Goal: Task Accomplishment & Management: Use online tool/utility

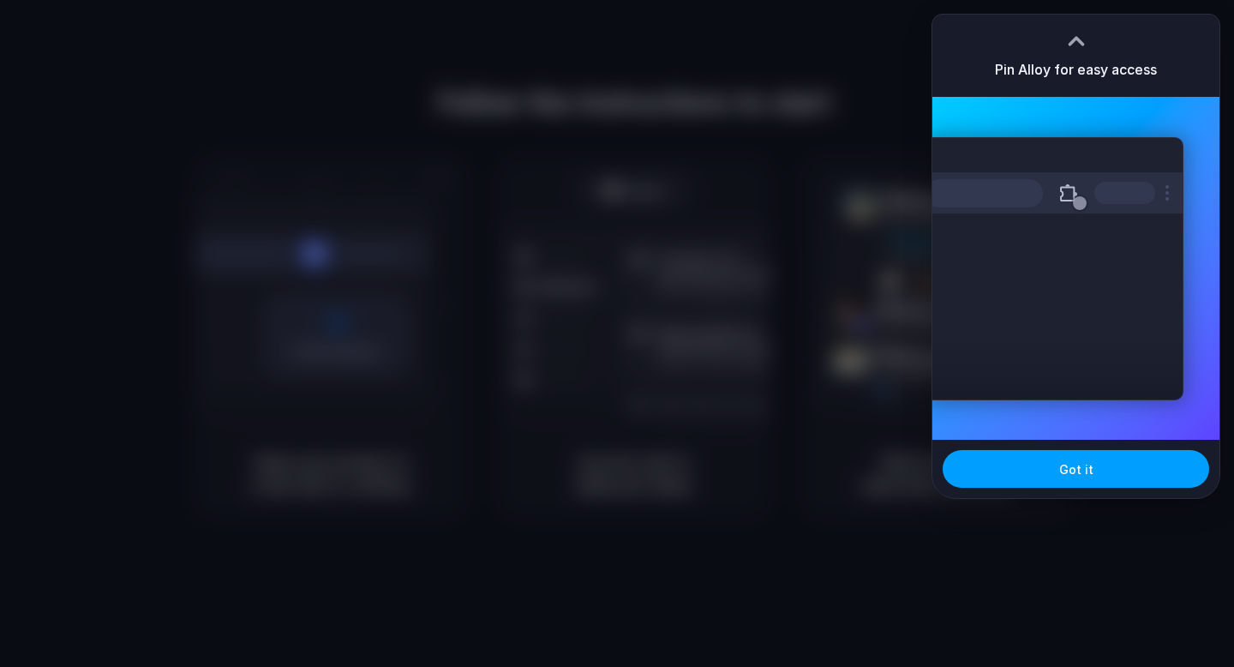
click at [1091, 474] on button "Got it" at bounding box center [1076, 469] width 267 height 38
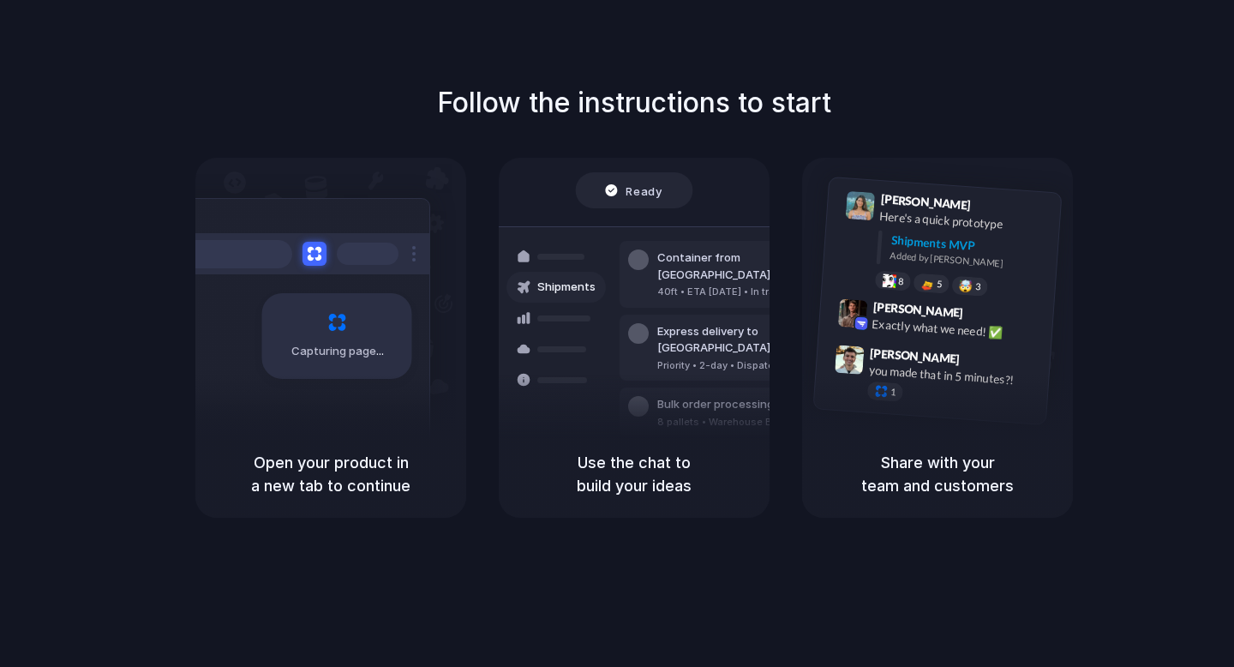
click at [617, 333] on div at bounding box center [617, 333] width 0 height 0
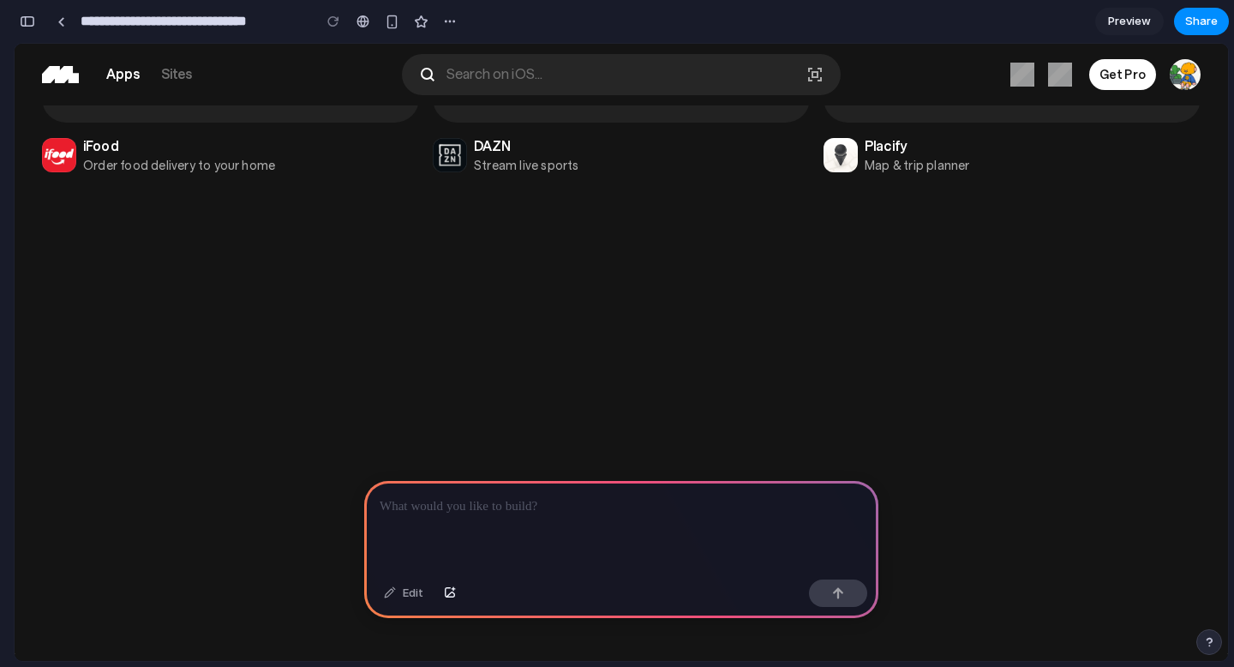
scroll to position [6194, 0]
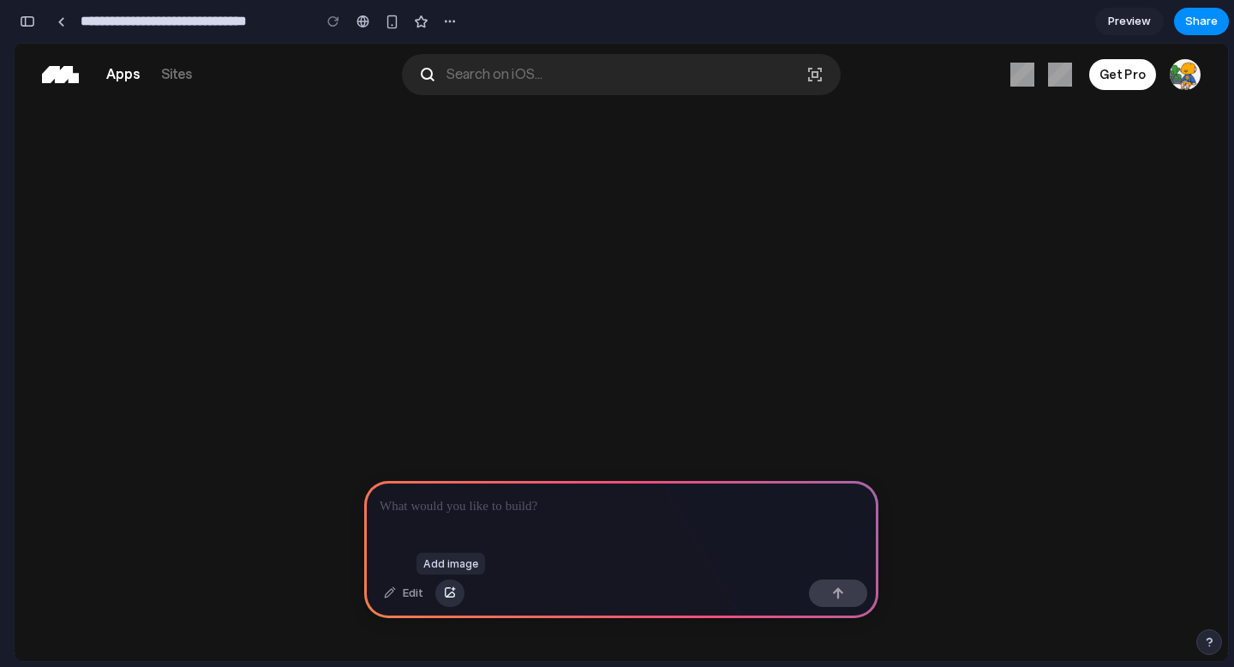
click at [448, 591] on div "button" at bounding box center [450, 593] width 12 height 10
click at [446, 580] on button "button" at bounding box center [450, 593] width 29 height 27
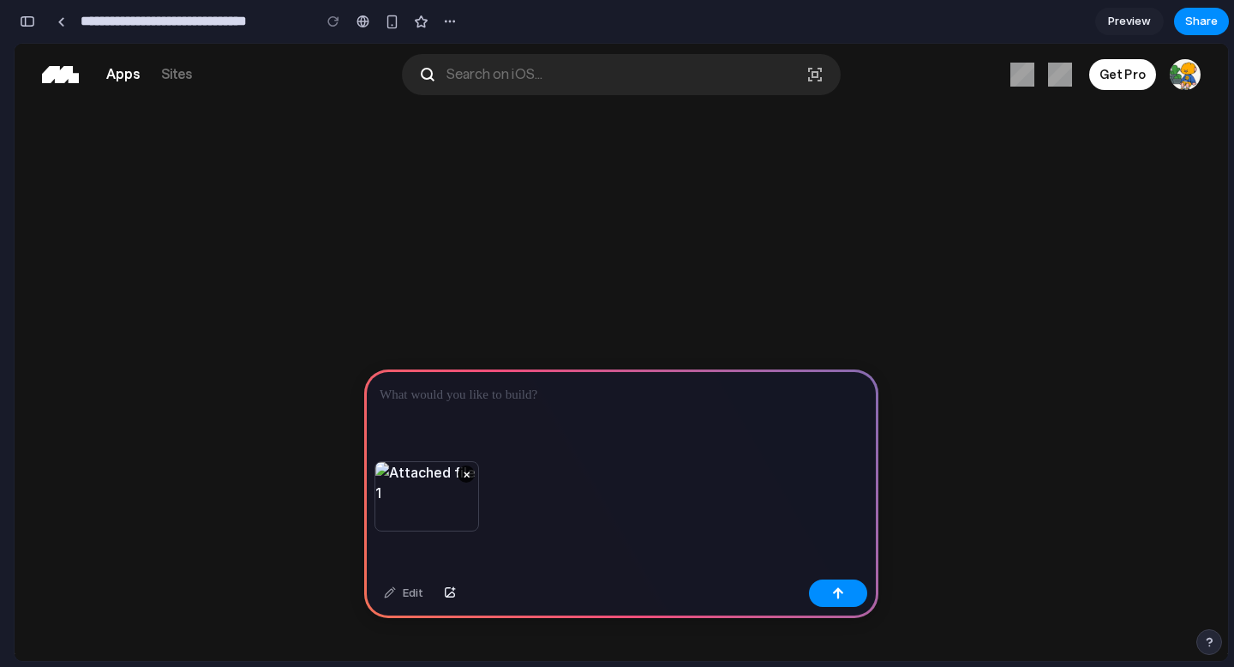
click at [392, 391] on p at bounding box center [622, 395] width 484 height 21
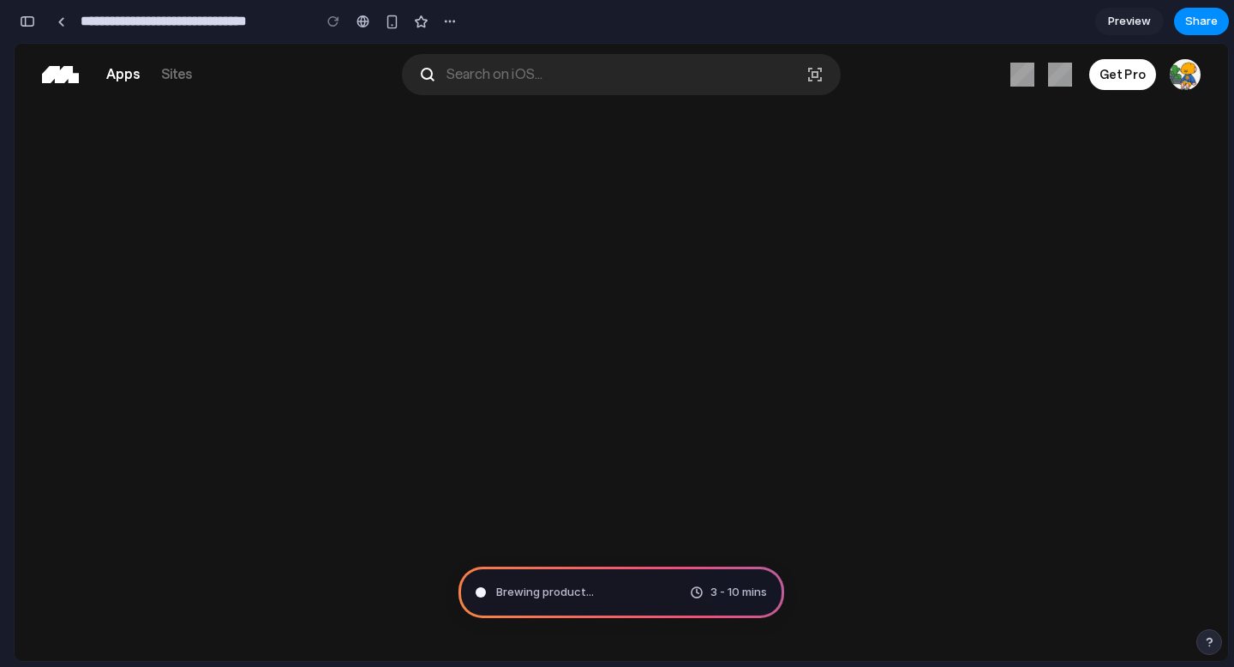
type input "**********"
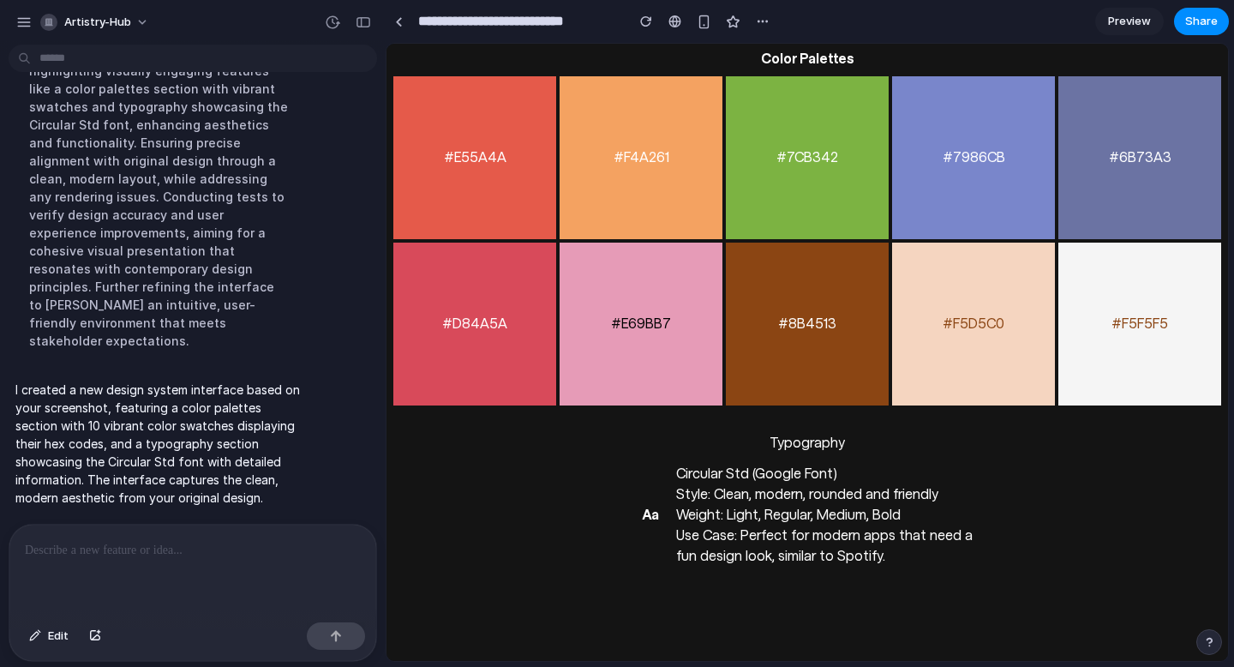
scroll to position [0, 0]
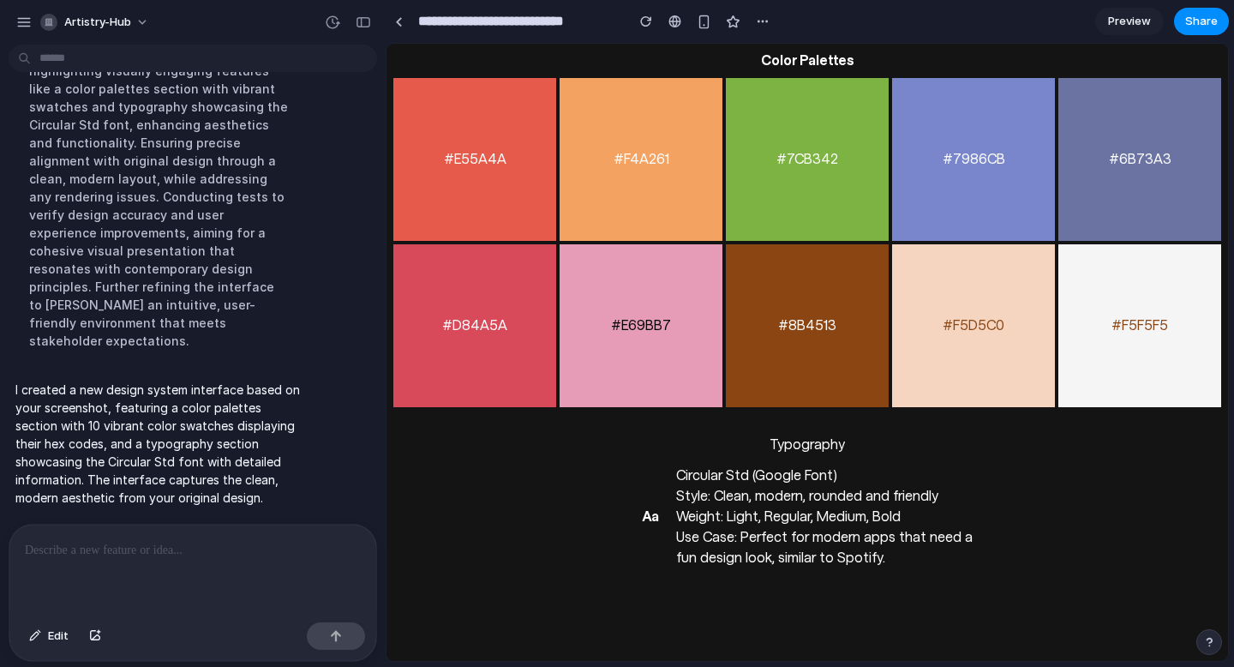
click at [580, 469] on div "Aa Circular Std (Google Font) Style: Clean, modern, rounded and friendly Weight…" at bounding box center [807, 517] width 814 height 103
click at [718, 351] on div "#D84A5A #E69BB7 #8B4513 #F5D5C0 #F5F5F5" at bounding box center [807, 325] width 828 height 163
click at [778, 304] on div "#8B4513" at bounding box center [807, 325] width 163 height 163
click at [814, 142] on div "#7CB342" at bounding box center [807, 159] width 163 height 163
drag, startPoint x: 826, startPoint y: 181, endPoint x: 879, endPoint y: 180, distance: 53.2
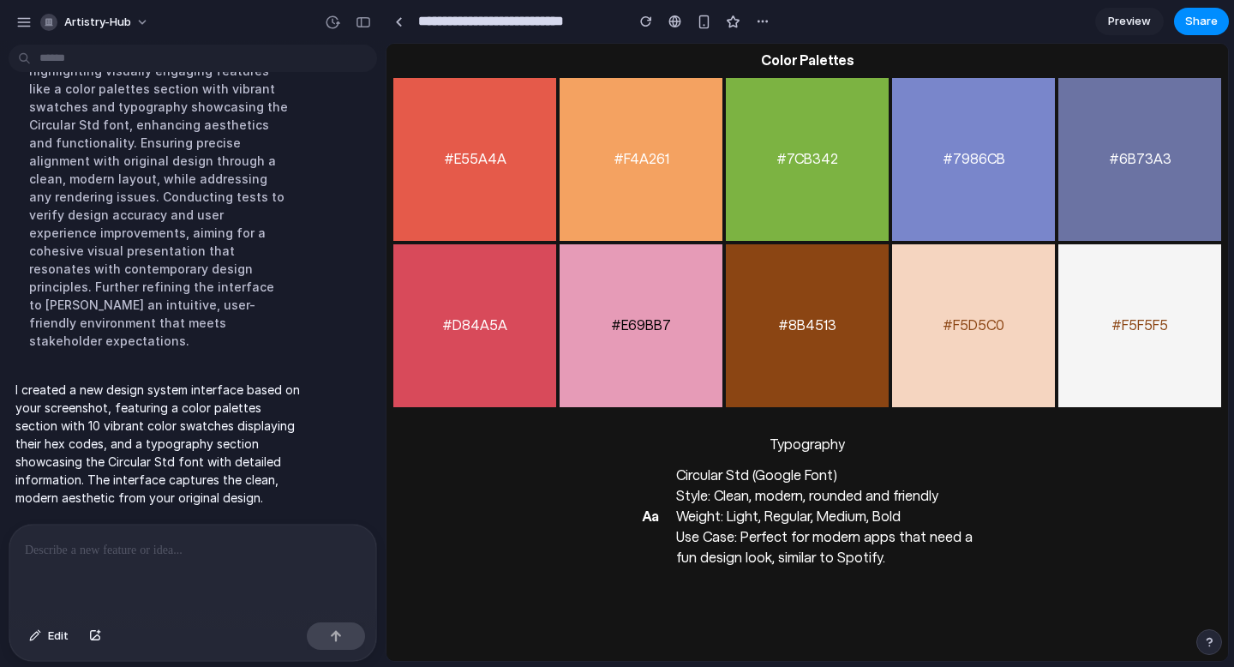
click at [875, 182] on div "#7CB342" at bounding box center [807, 159] width 163 height 163
click at [879, 181] on div "#7CB342" at bounding box center [807, 159] width 163 height 163
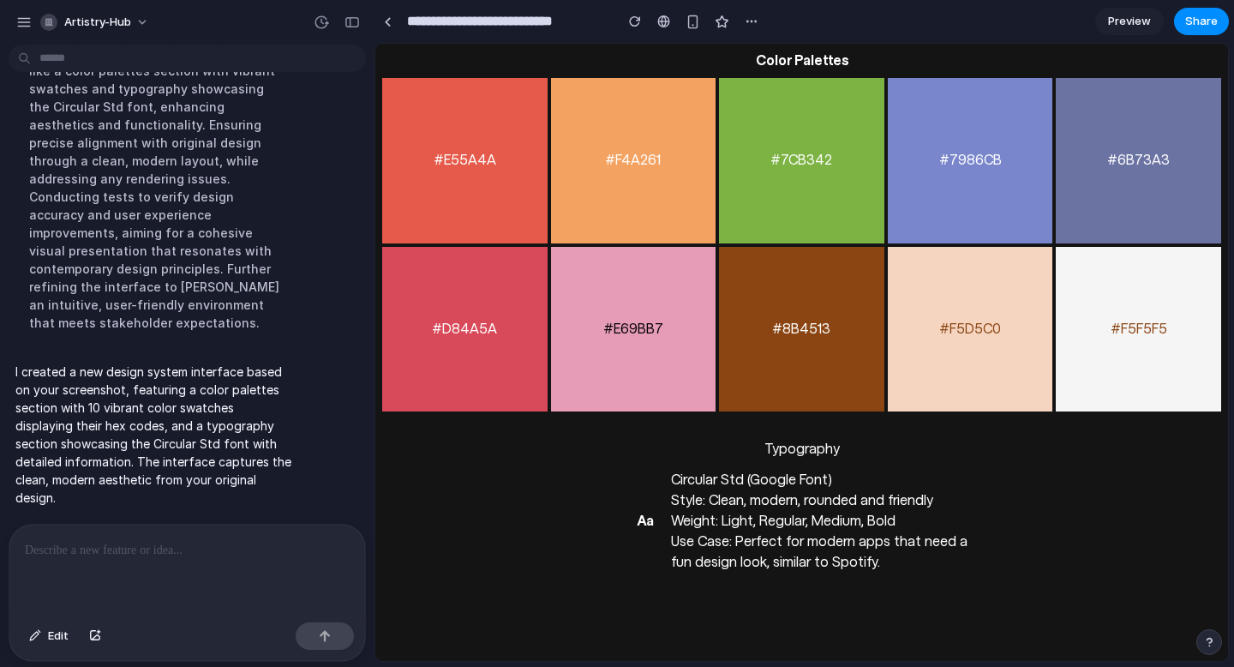
scroll to position [358, 0]
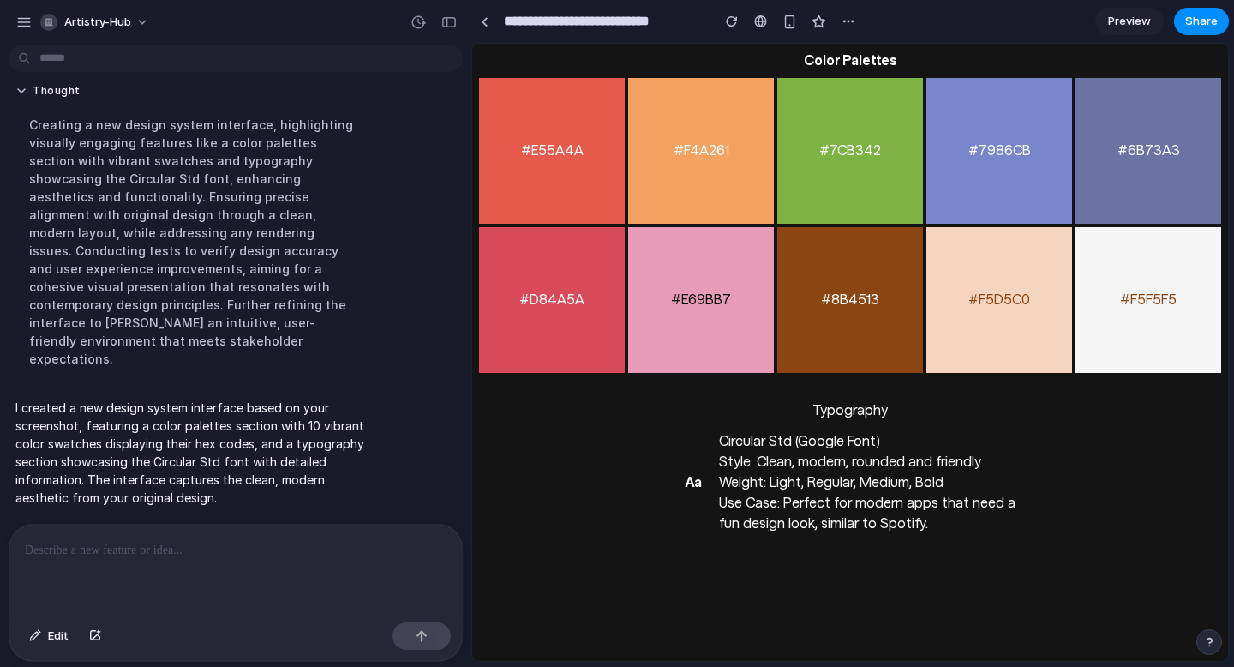
drag, startPoint x: 384, startPoint y: 442, endPoint x: 778, endPoint y: 460, distance: 393.9
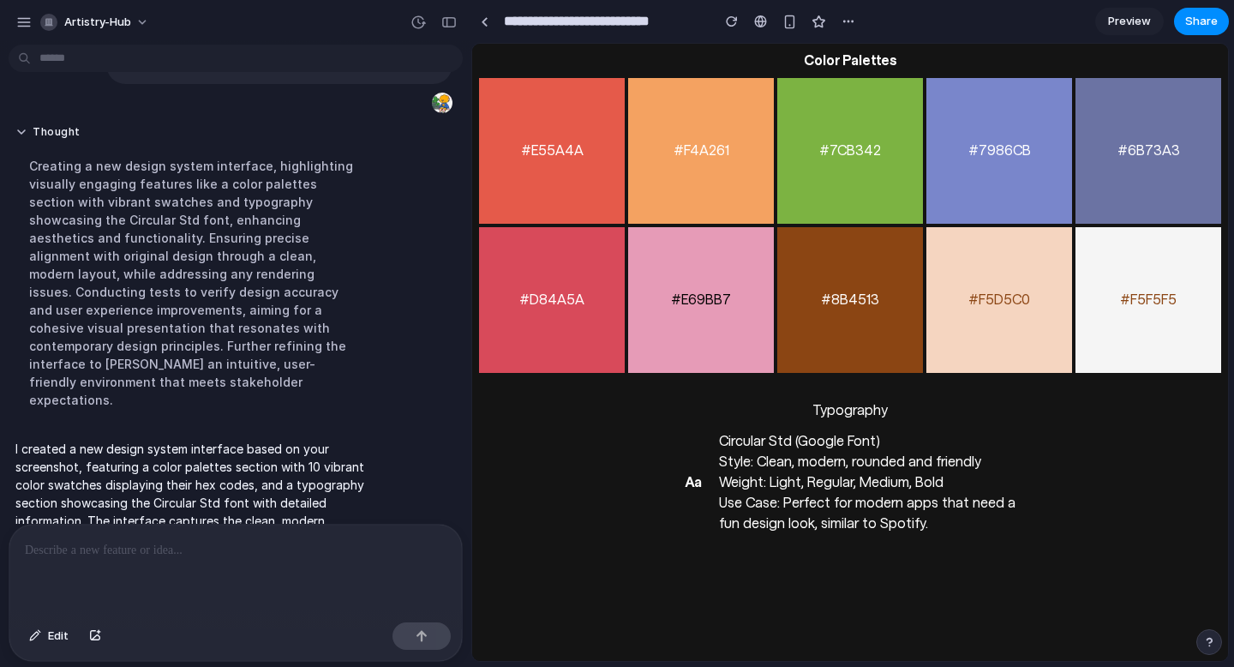
scroll to position [0, 0]
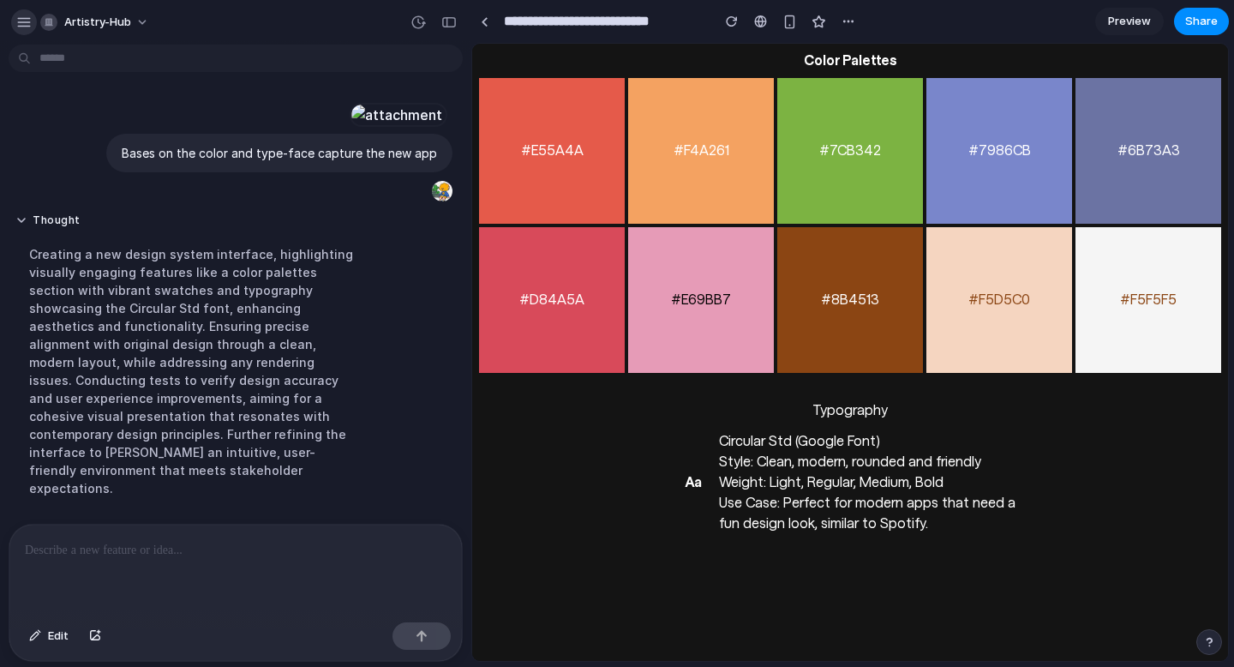
click at [24, 22] on div "button" at bounding box center [23, 22] width 15 height 15
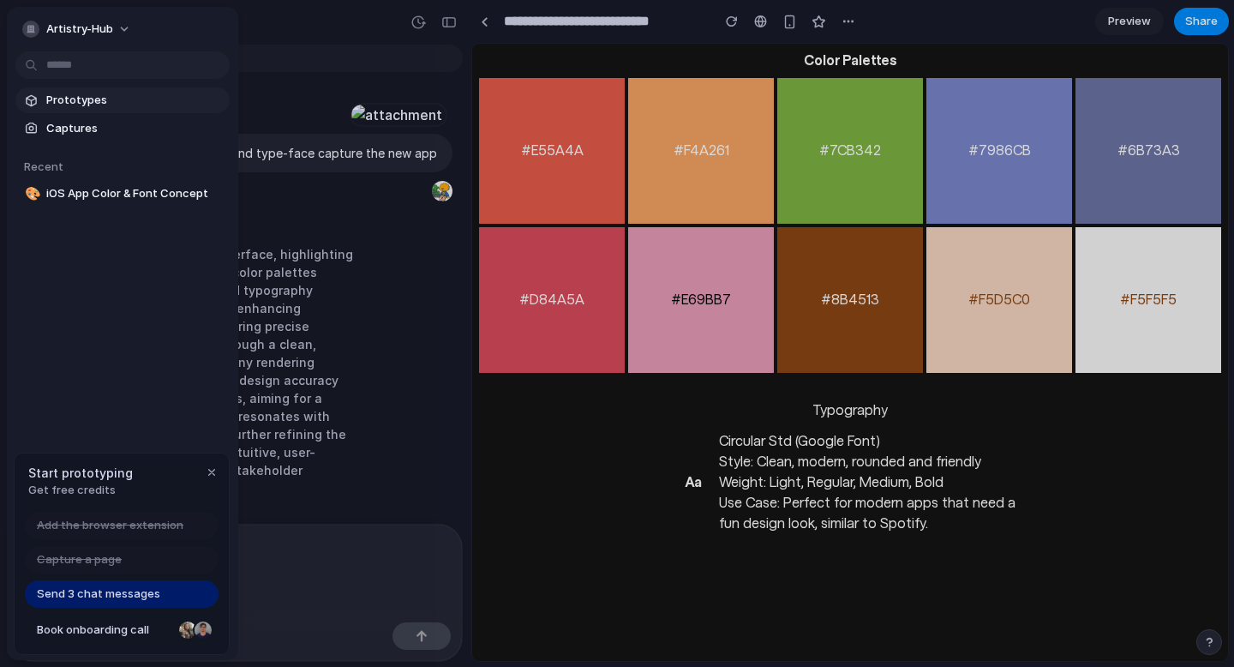
click at [60, 97] on span "Prototypes" at bounding box center [134, 100] width 177 height 17
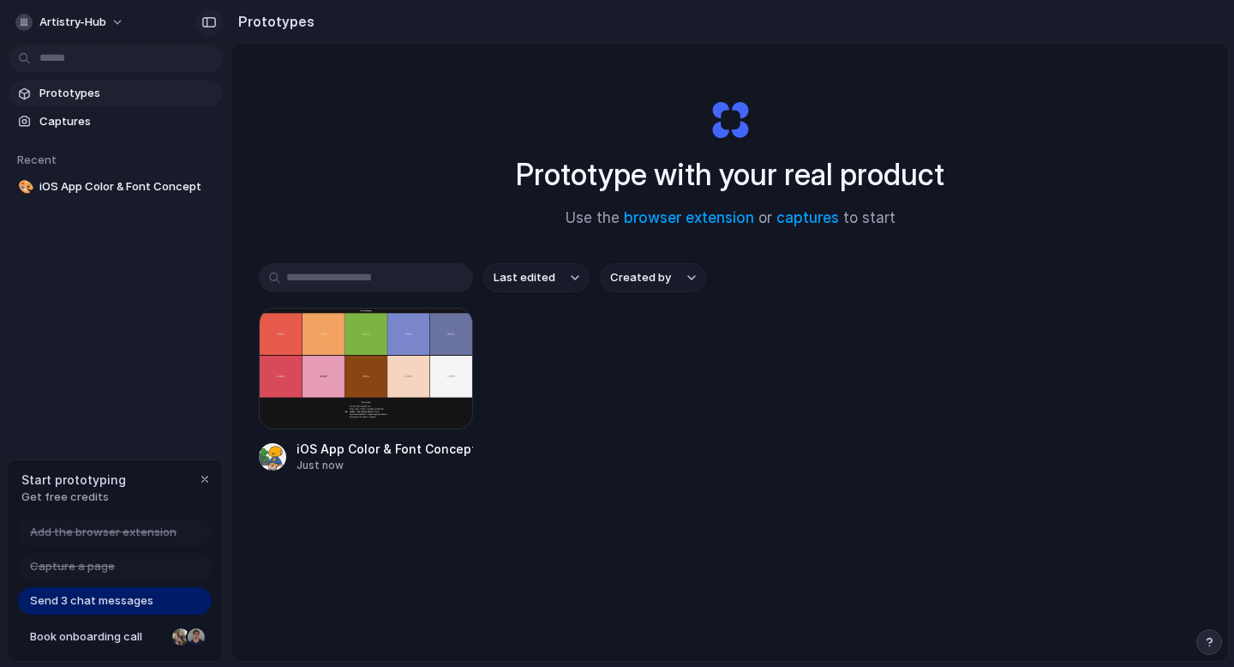
click at [202, 16] on div "button" at bounding box center [208, 22] width 15 height 12
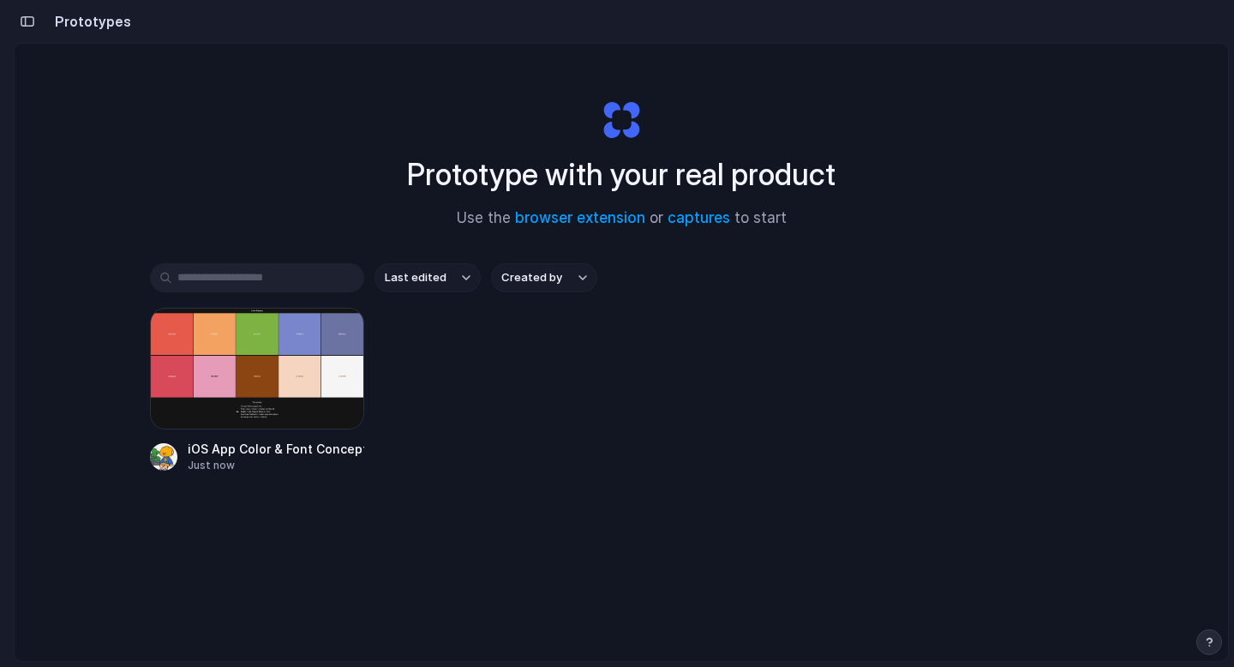
click at [24, 24] on div "button" at bounding box center [27, 21] width 15 height 12
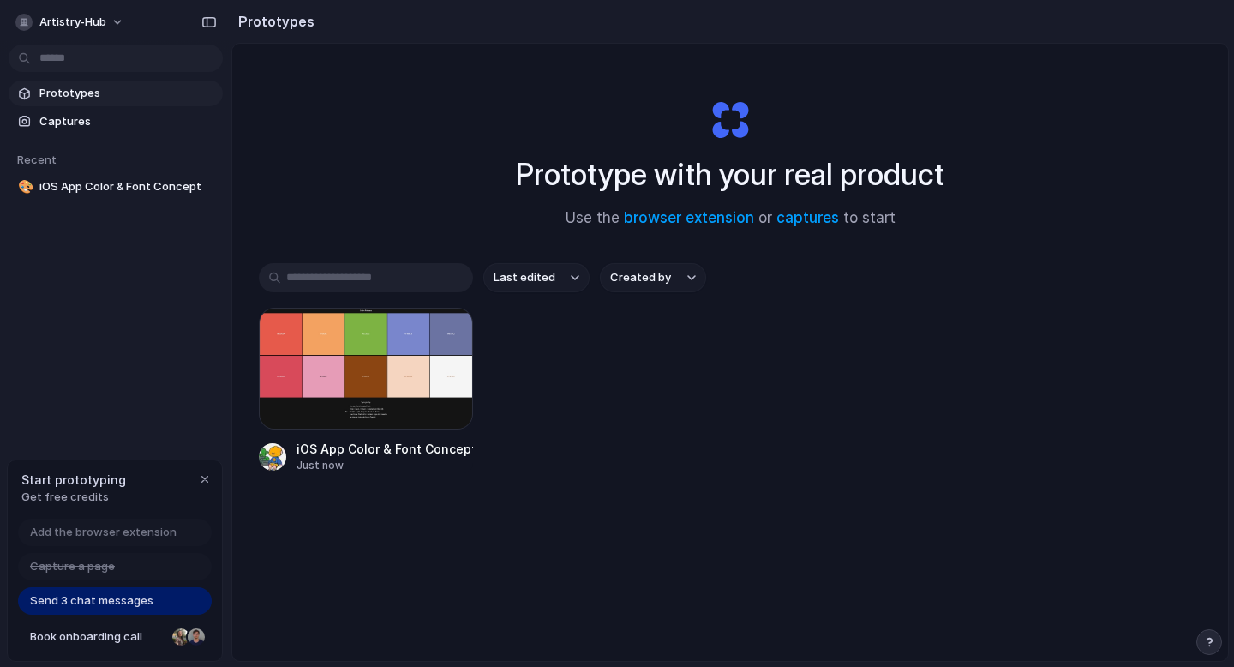
click at [207, 32] on button "button" at bounding box center [208, 22] width 27 height 27
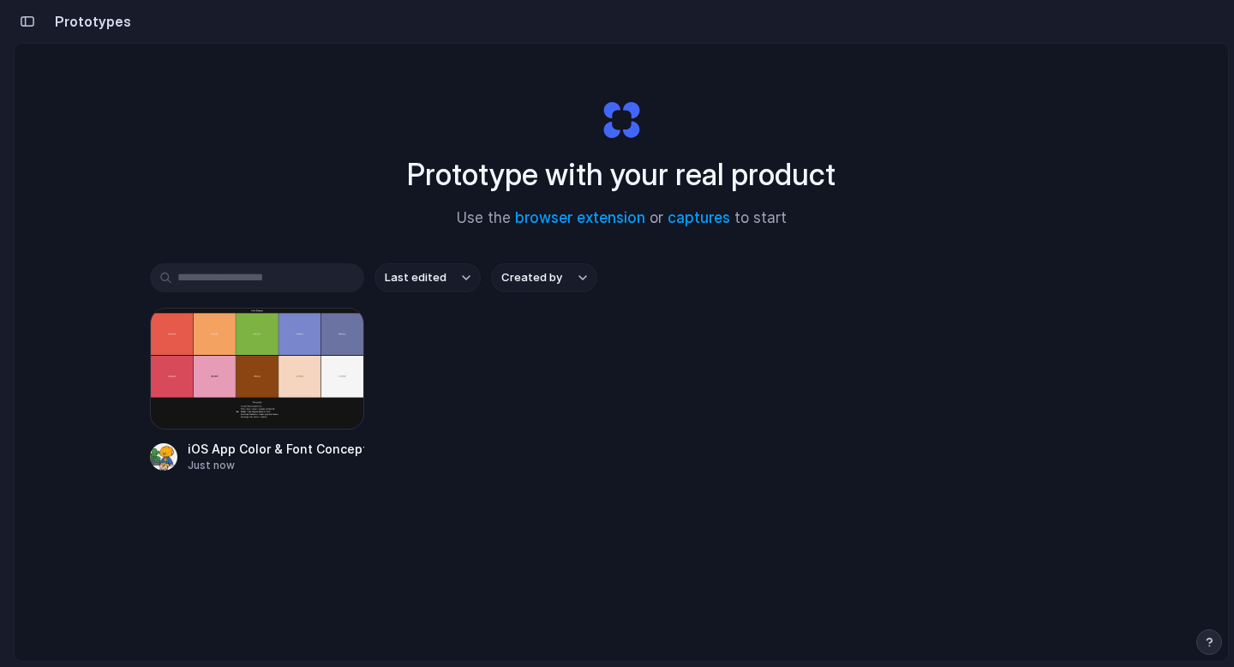
click at [36, 25] on button "button" at bounding box center [27, 21] width 27 height 27
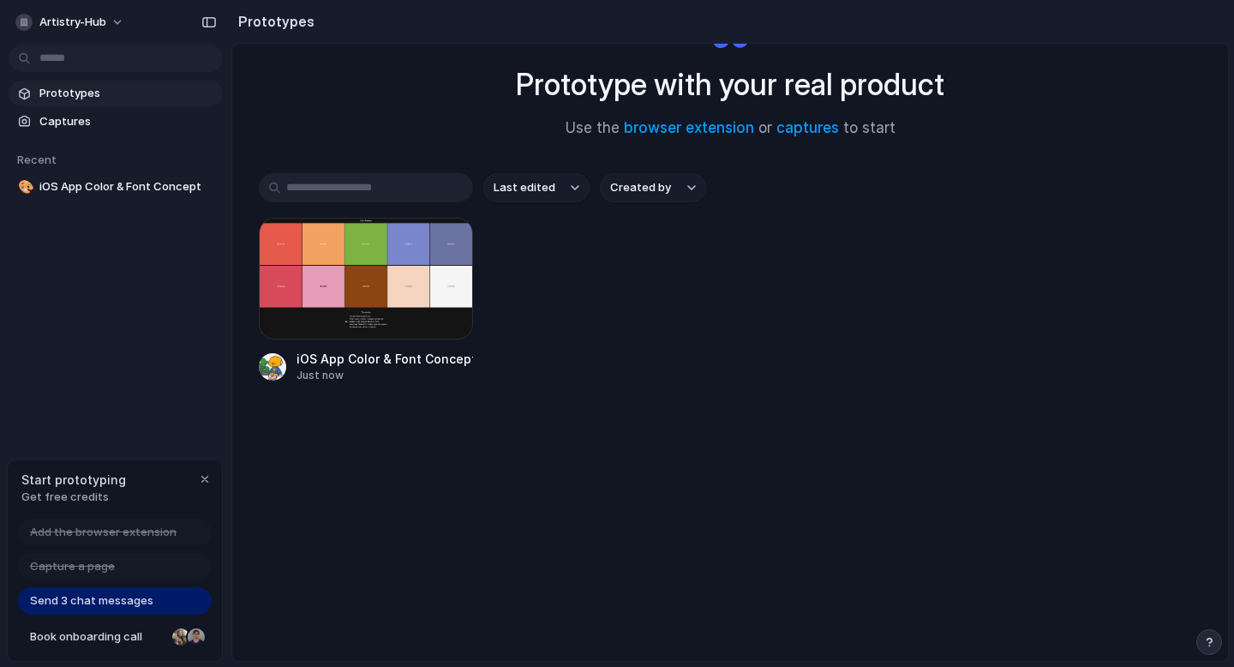
scroll to position [92, 0]
click at [69, 127] on span "Captures" at bounding box center [127, 121] width 177 height 17
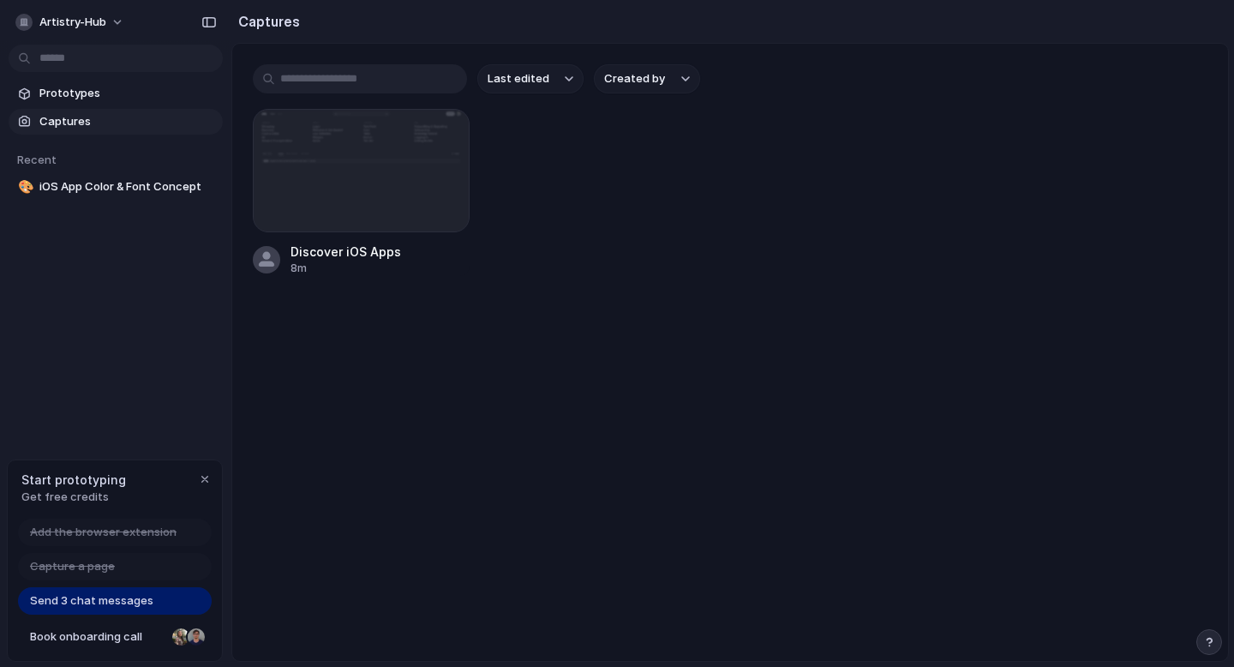
click at [346, 77] on input "text" at bounding box center [360, 78] width 214 height 29
click at [502, 70] on span "Last edited" at bounding box center [519, 78] width 62 height 17
click at [581, 87] on div "Last edited Last created Alphabetical" at bounding box center [617, 333] width 1234 height 667
click at [662, 82] on span "Created by" at bounding box center [634, 78] width 61 height 17
click at [861, 157] on div "All users Artistry Hub" at bounding box center [617, 333] width 1234 height 667
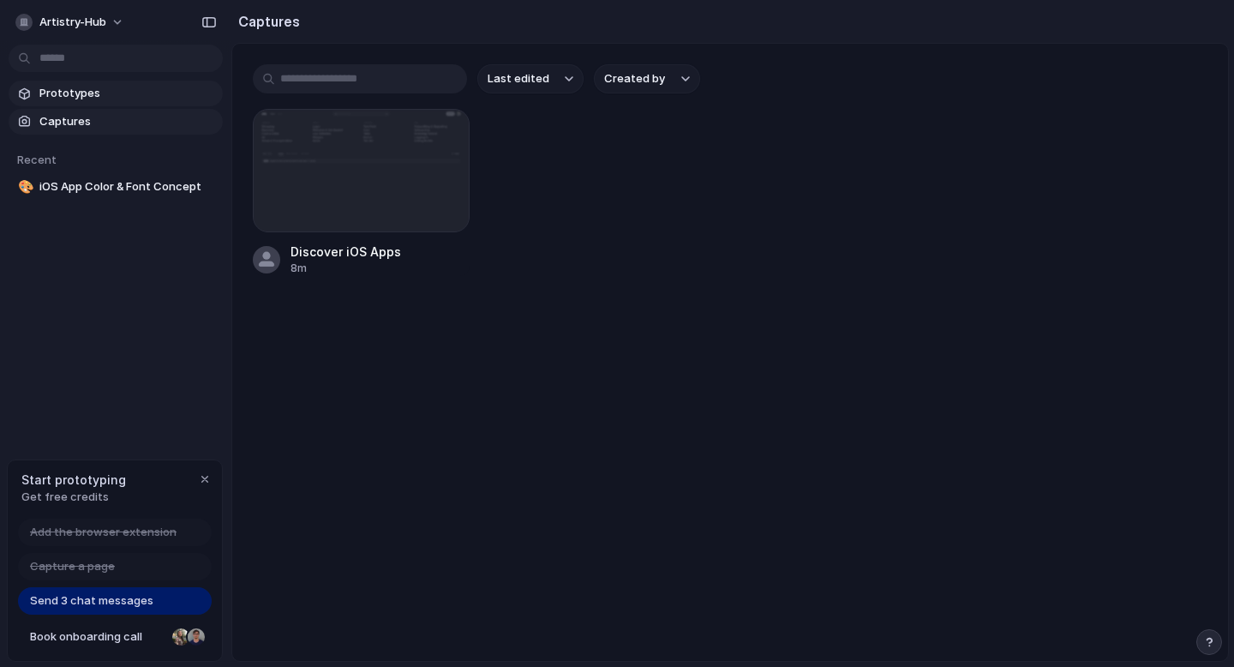
click at [49, 81] on link "Prototypes" at bounding box center [116, 94] width 214 height 26
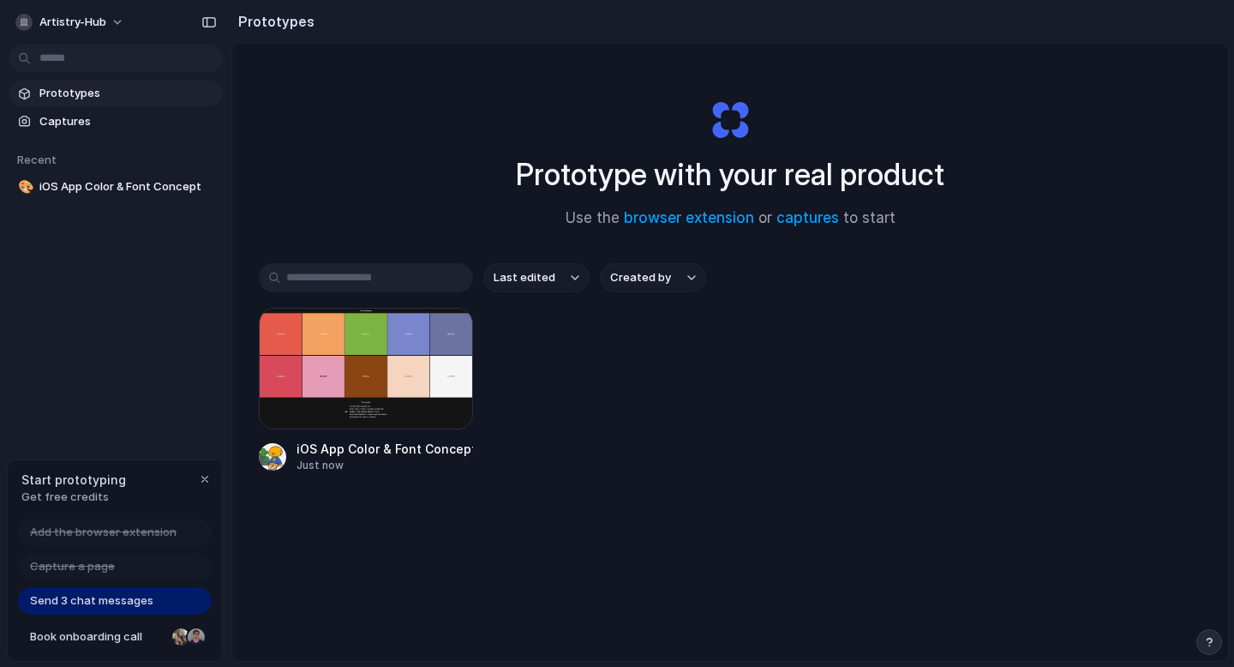
click at [73, 62] on body "artistry-hub Prototypes Captures Recent 🎨 iOS App Color & Font Concept Start pr…" at bounding box center [617, 333] width 1234 height 667
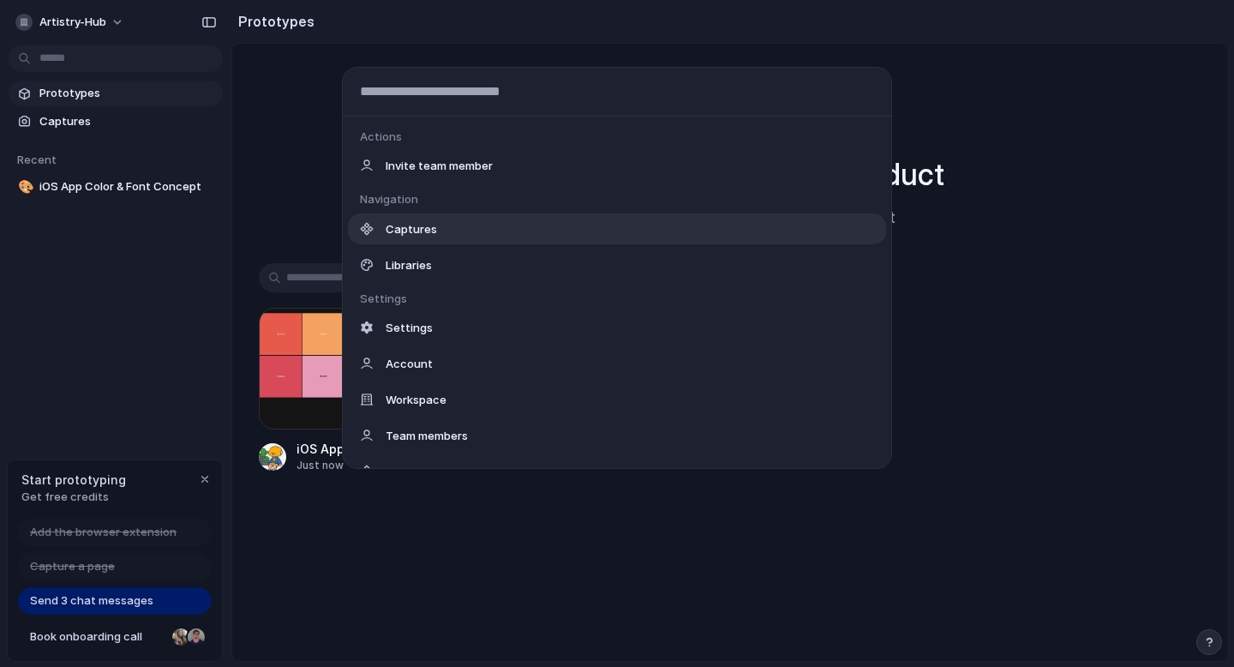
click at [418, 216] on div "Captures" at bounding box center [617, 228] width 538 height 31
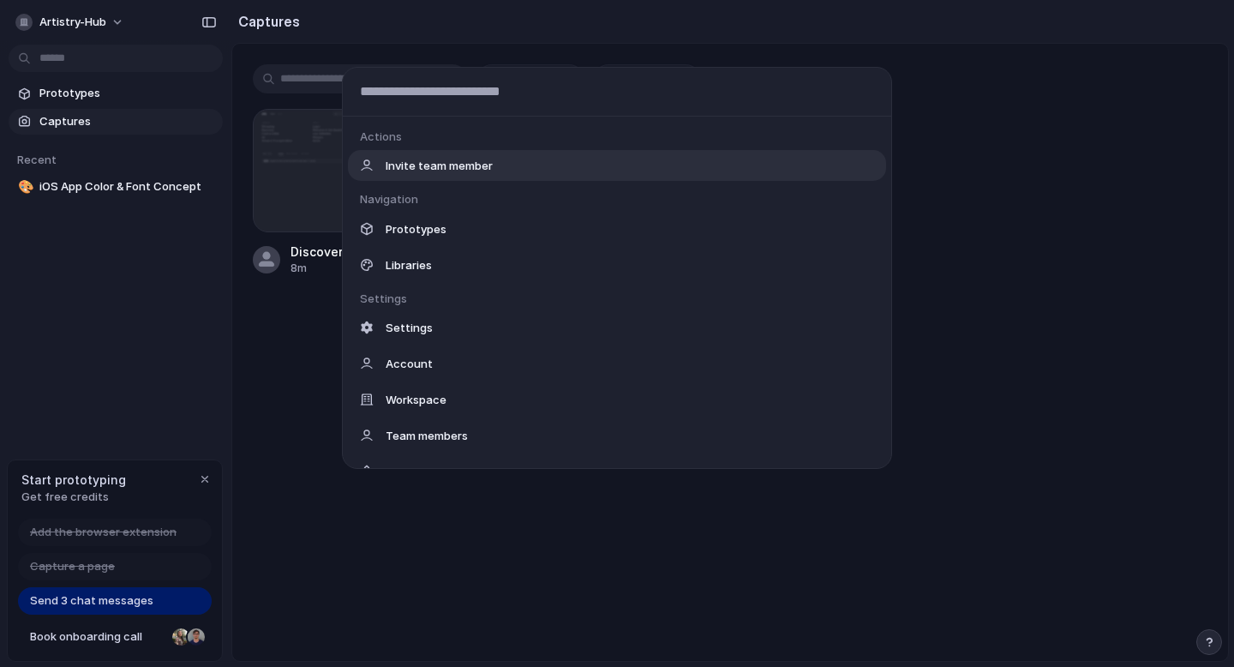
click at [98, 57] on body "artistry-hub Prototypes Captures Recent 🎨 iOS App Color & Font Concept Start pr…" at bounding box center [617, 333] width 1234 height 667
click at [206, 25] on div "Actions Invite team member Navigation Prototypes Libraries Settings Settings Ac…" at bounding box center [617, 333] width 1234 height 667
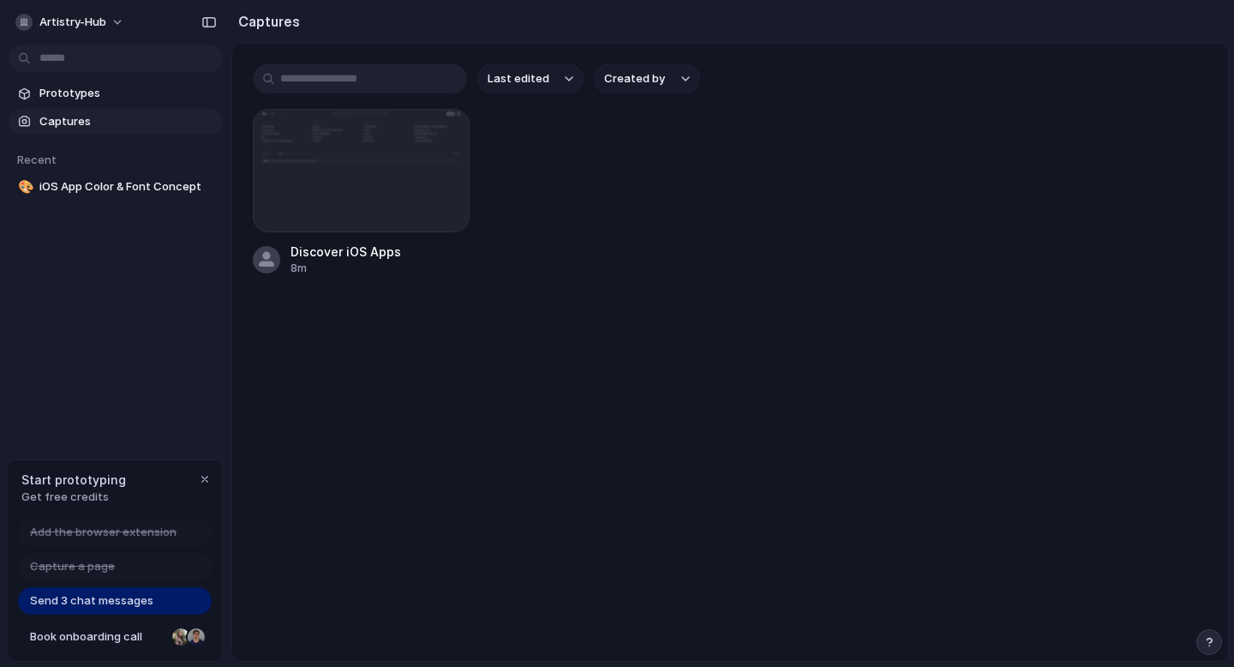
click at [188, 22] on div "artistry-hub" at bounding box center [115, 20] width 231 height 41
click at [208, 25] on div "button" at bounding box center [208, 22] width 15 height 12
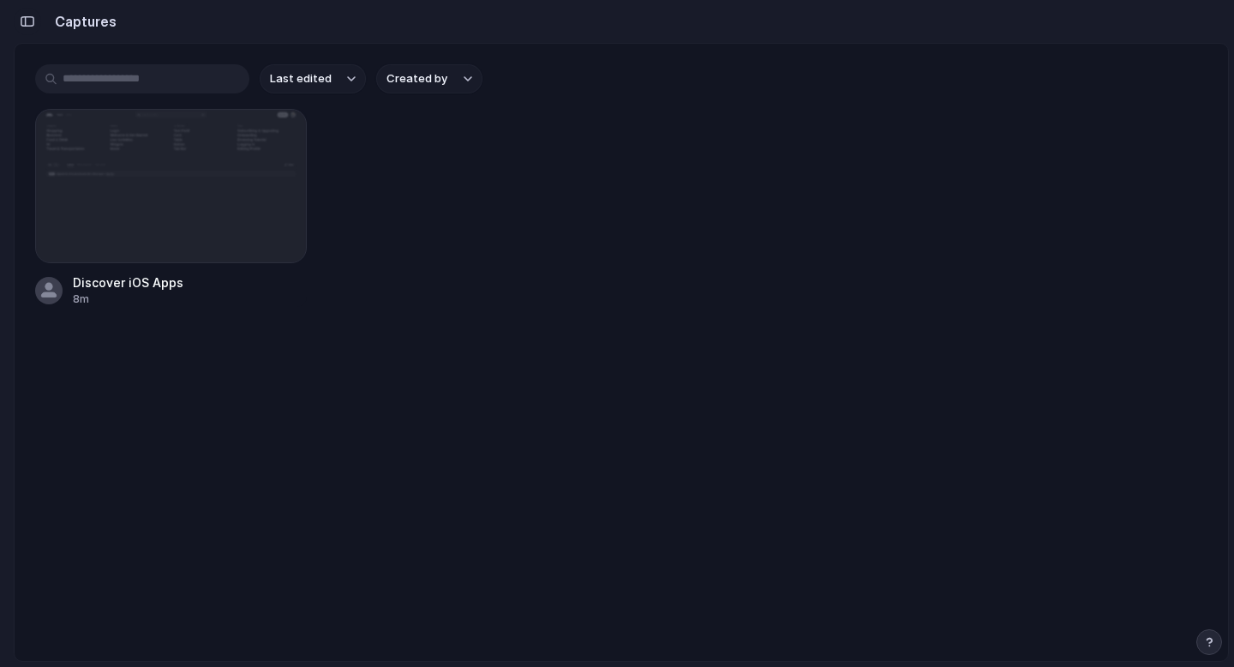
click at [22, 27] on button "button" at bounding box center [27, 21] width 27 height 27
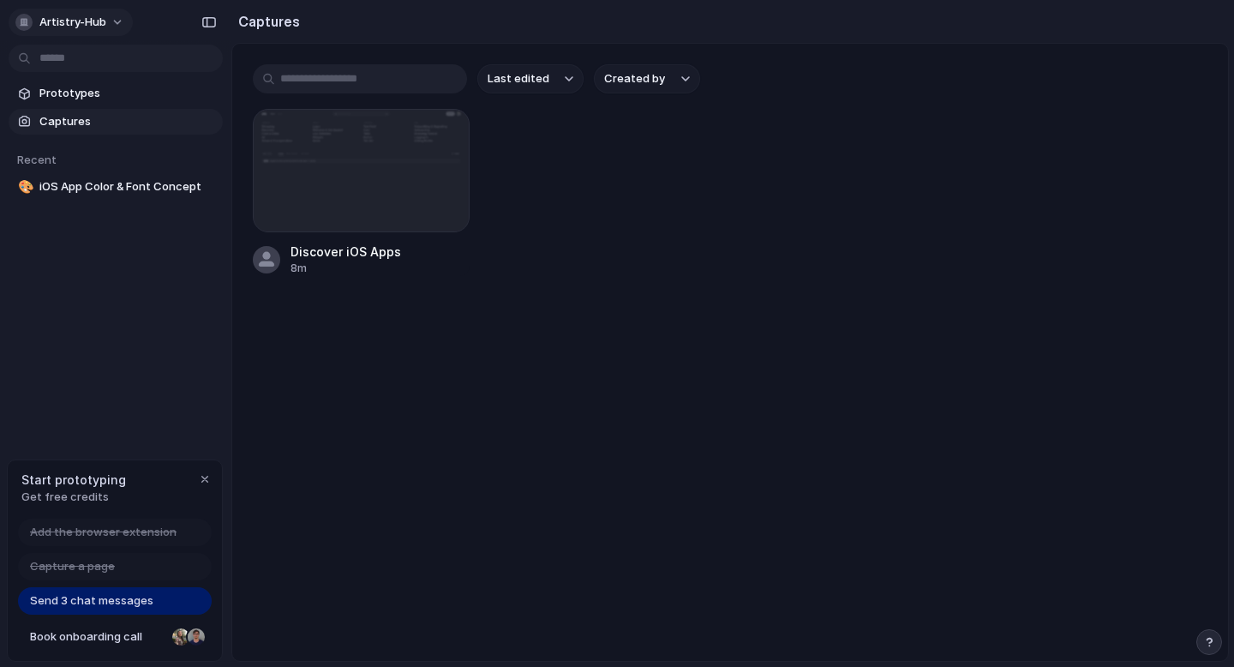
click at [126, 24] on button "artistry-hub" at bounding box center [71, 22] width 124 height 27
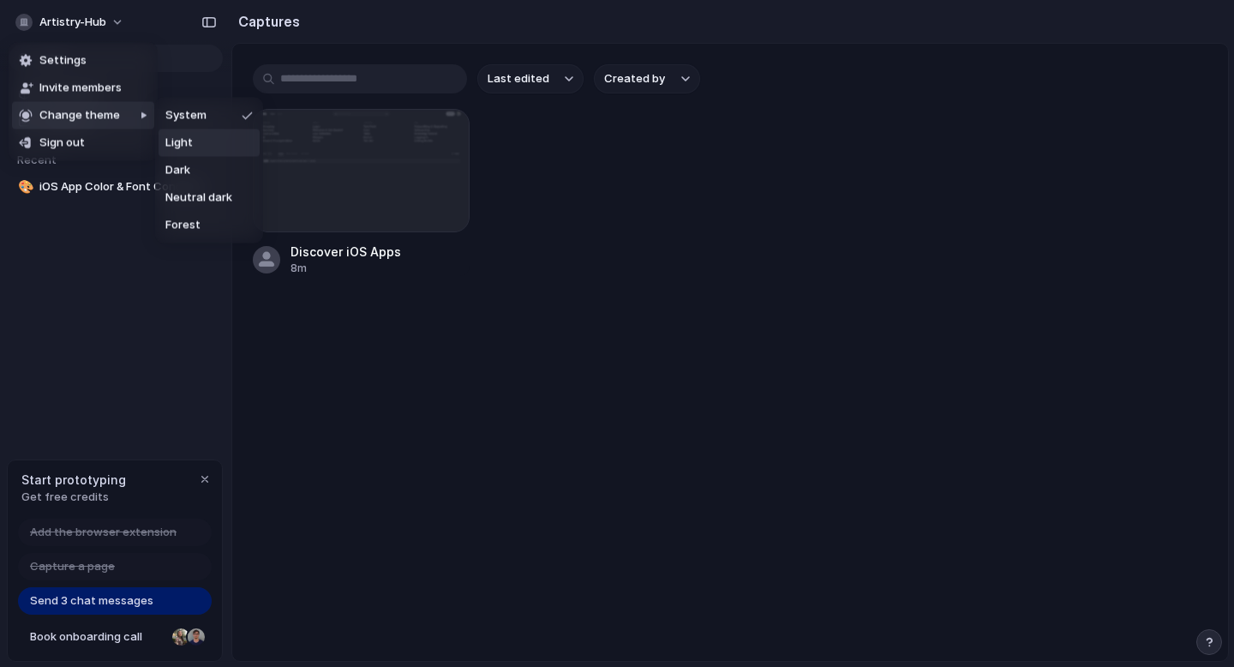
click at [179, 138] on span "Light" at bounding box center [178, 143] width 27 height 17
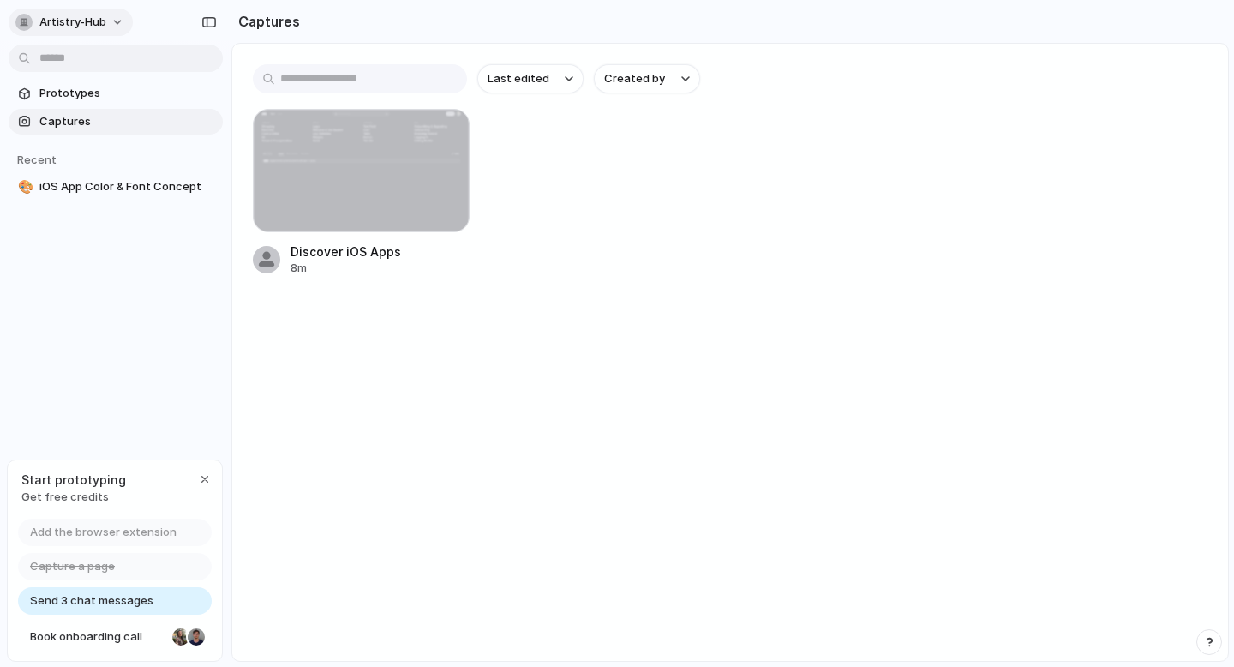
click at [74, 14] on span "artistry-hub" at bounding box center [72, 22] width 67 height 17
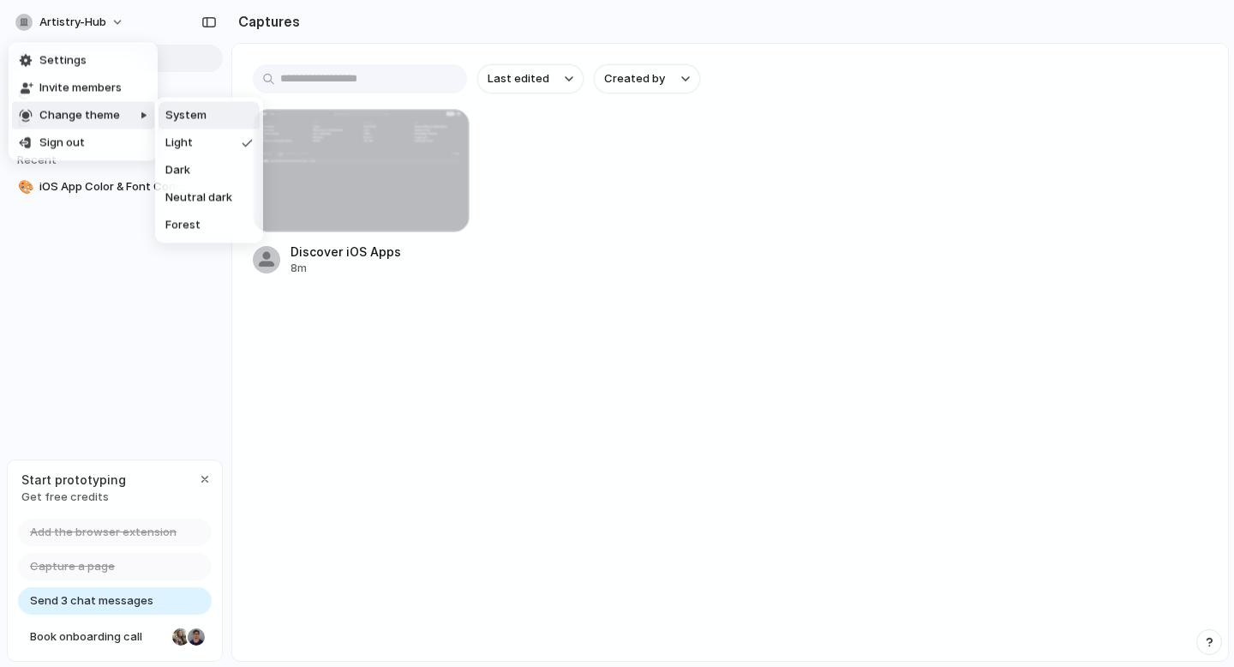
click at [199, 125] on li "System" at bounding box center [209, 115] width 101 height 27
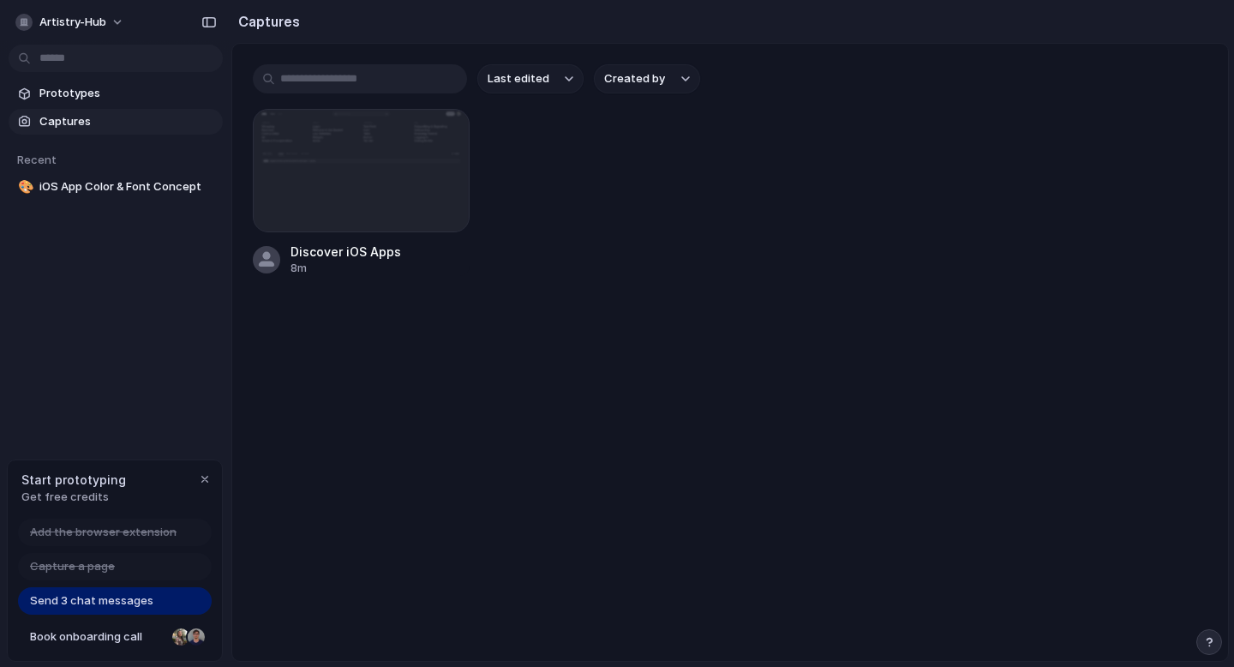
click at [597, 279] on div "Last edited Created by Discover iOS Apps 8m" at bounding box center [730, 170] width 996 height 253
click at [636, 296] on div "Last edited Created by Discover iOS Apps 8m" at bounding box center [730, 170] width 996 height 253
